Goal: Communication & Community: Answer question/provide support

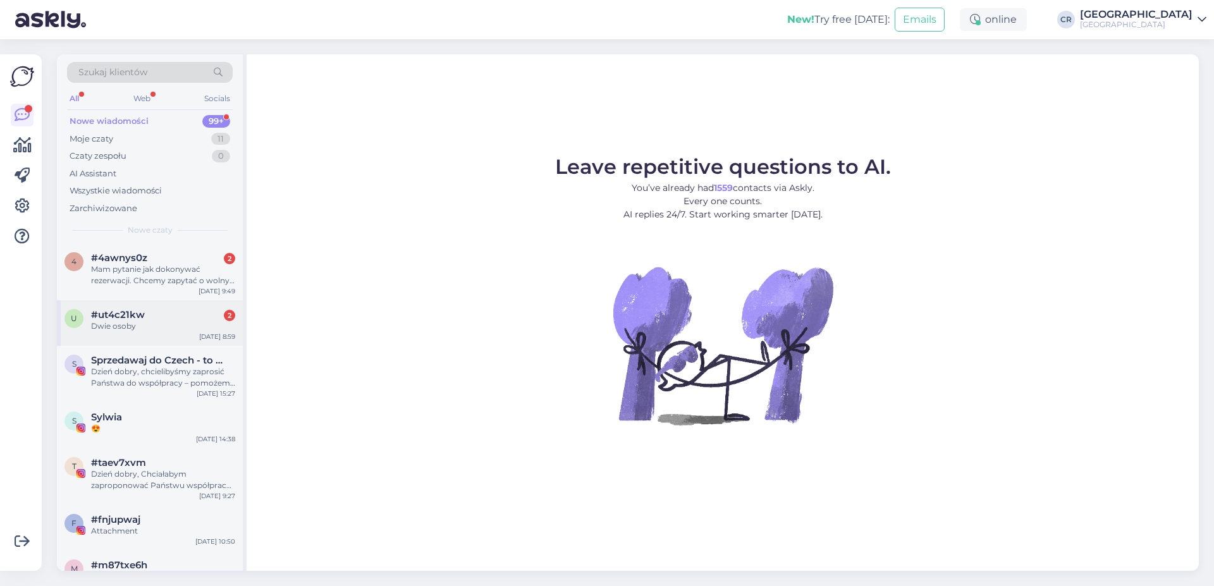
click at [144, 324] on div "Dwie osoby" at bounding box center [163, 326] width 144 height 11
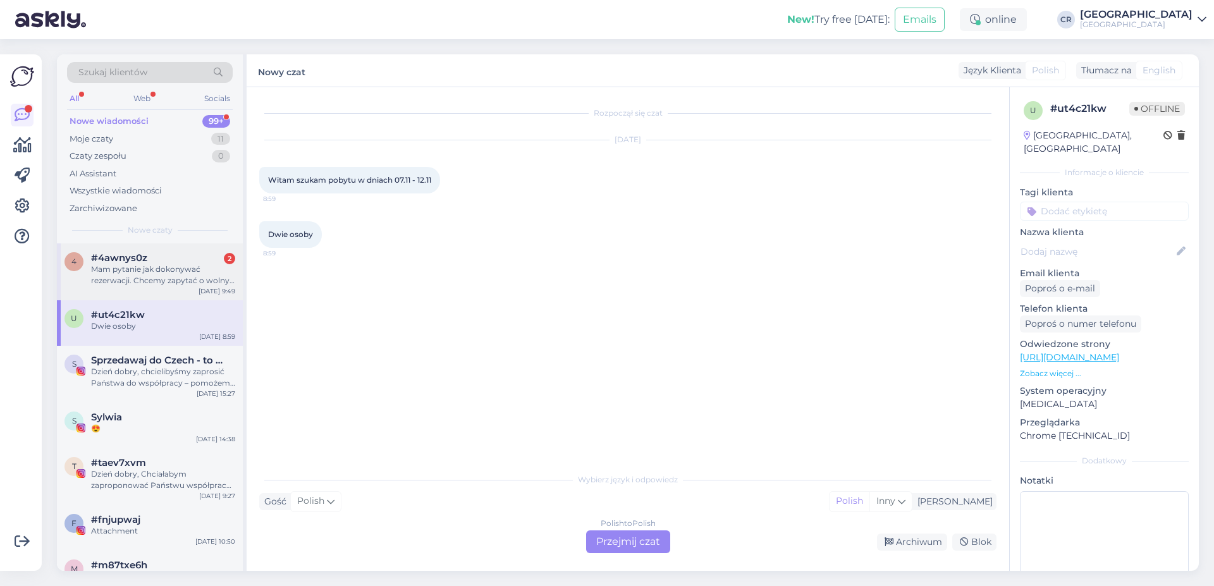
click at [199, 280] on div "Mam pytanie jak dokonywać rezerwacji. Chcemy zapytać o wolny termin od [DATE] d…" at bounding box center [163, 275] width 144 height 23
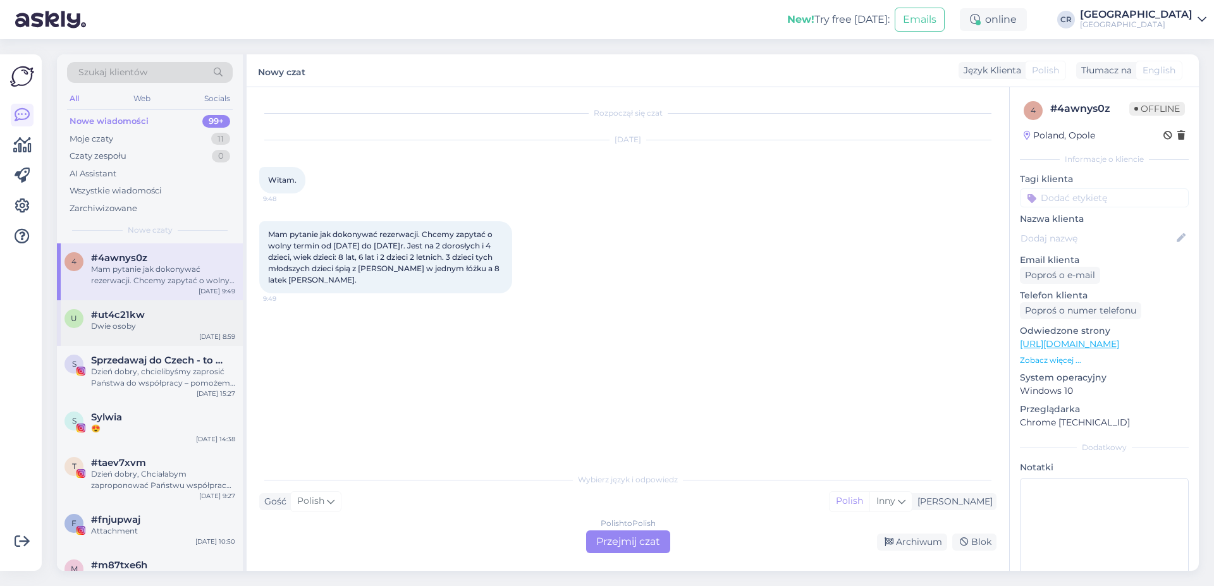
click at [192, 318] on div "#ut4c21kw" at bounding box center [163, 314] width 144 height 11
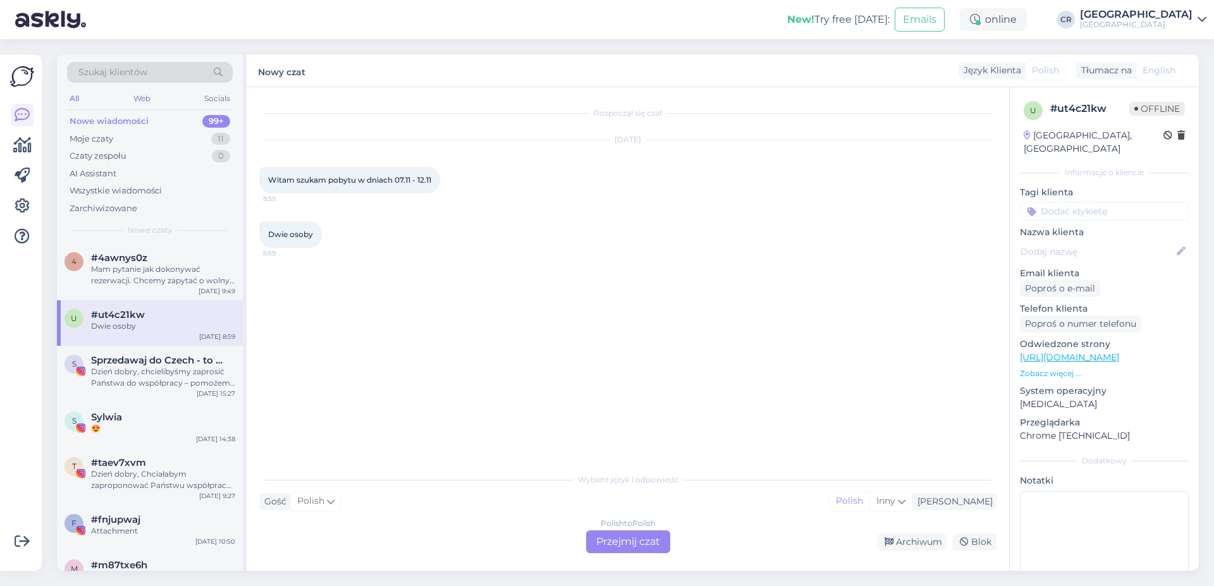
click at [613, 541] on div "Polish to Polish Przejmij czat" at bounding box center [628, 542] width 84 height 23
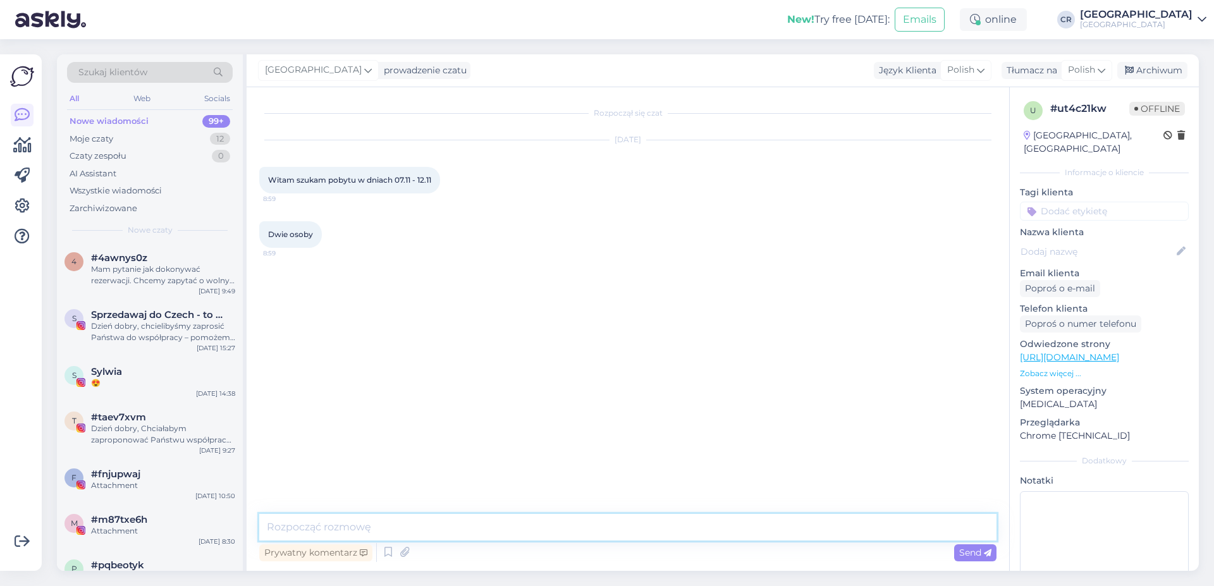
click at [348, 536] on textarea at bounding box center [627, 527] width 737 height 27
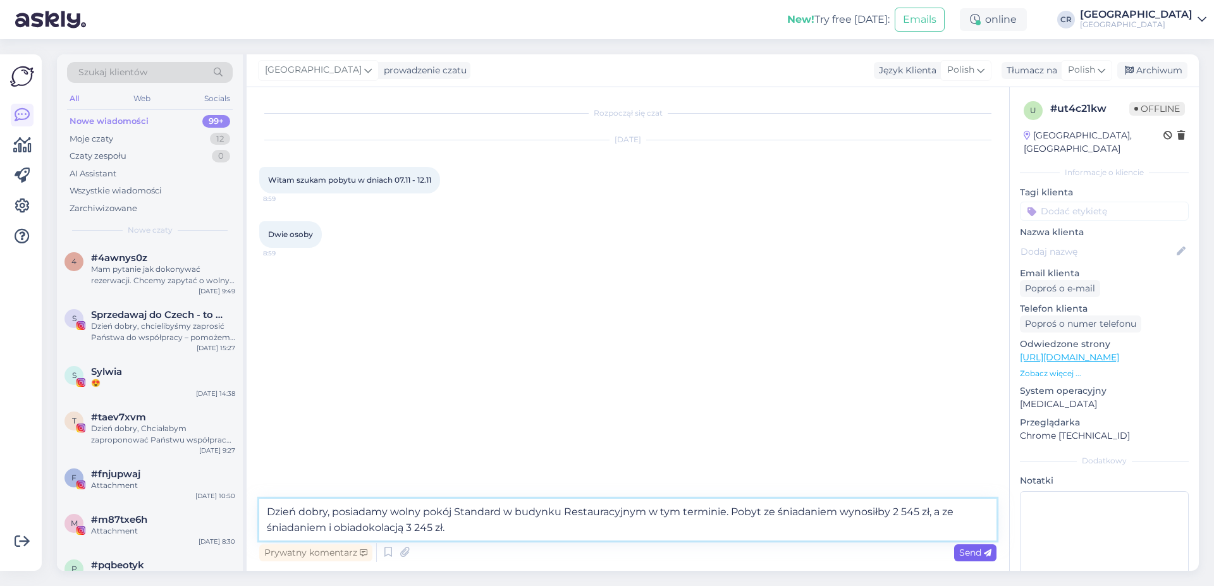
type textarea "Dzień dobry, posiadamy wolny pokój Standard w budynku Restauracyjnym w tym term…"
click at [974, 550] on span "Send" at bounding box center [975, 552] width 32 height 11
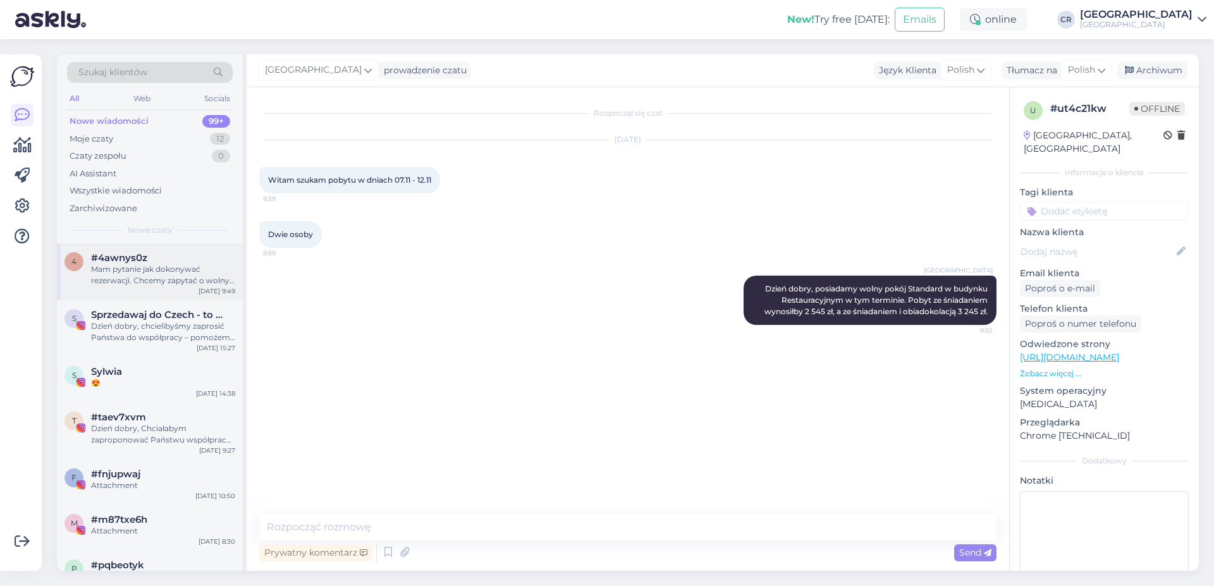
click at [171, 275] on div "Mam pytanie jak dokonywać rezerwacji. Chcemy zapytać o wolny termin od [DATE] d…" at bounding box center [163, 275] width 144 height 23
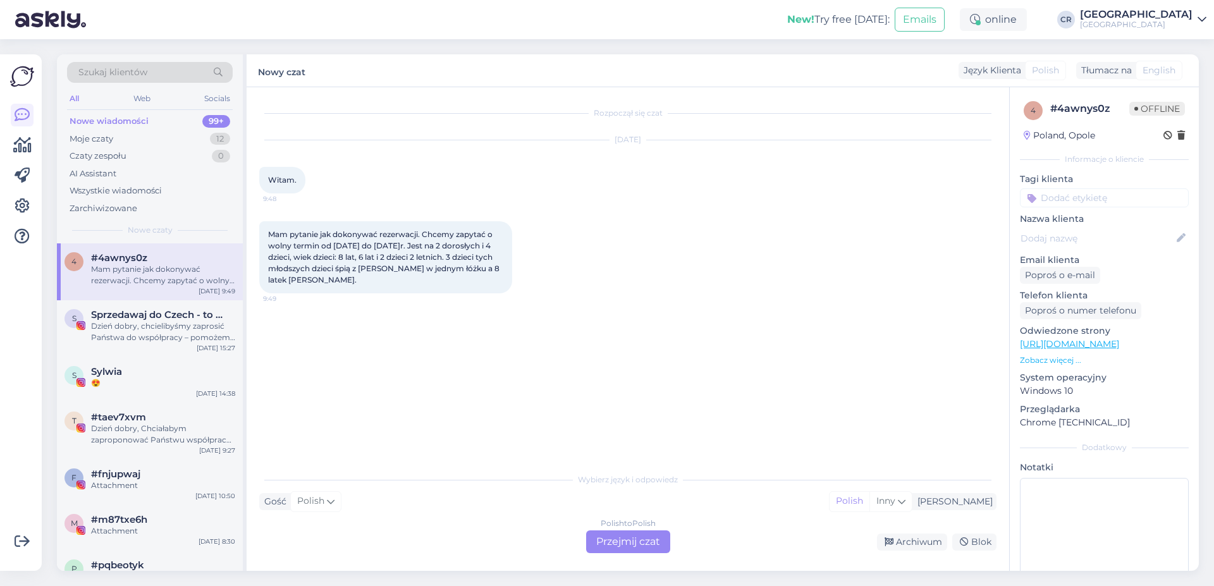
click at [642, 545] on div "Polish to Polish Przejmij czat" at bounding box center [628, 542] width 84 height 23
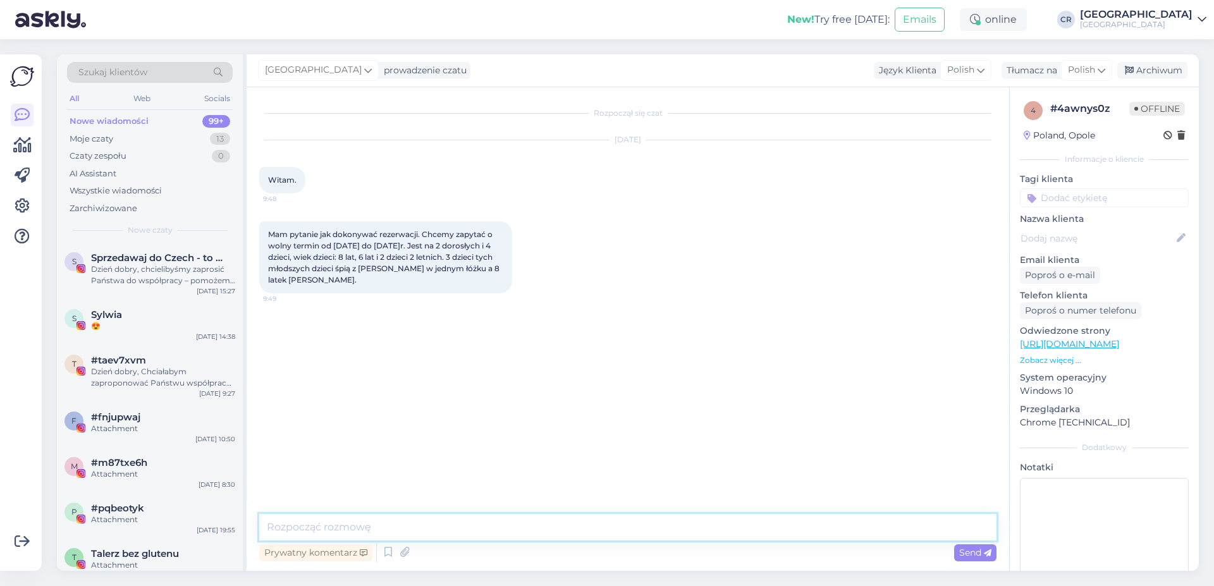
click at [363, 535] on textarea at bounding box center [627, 527] width 737 height 27
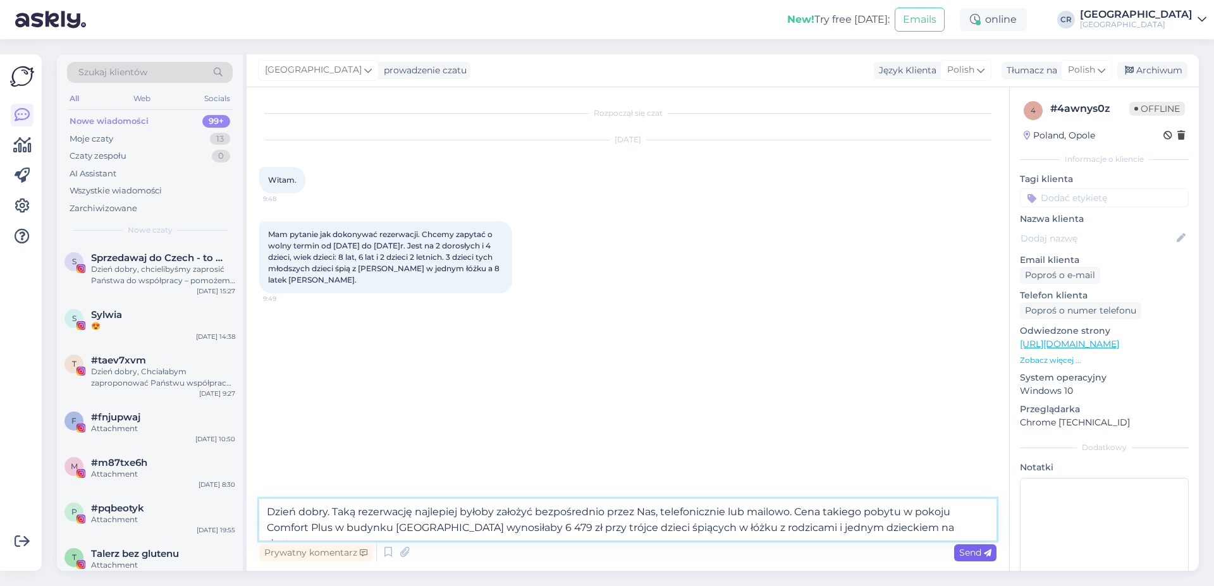
type textarea "Dzień dobry. Taką rezerwację najlepiej byłoby założyć bezpośrednio przez Nas, t…"
click at [963, 546] on div "Send" at bounding box center [975, 553] width 42 height 17
